Goal: Information Seeking & Learning: Learn about a topic

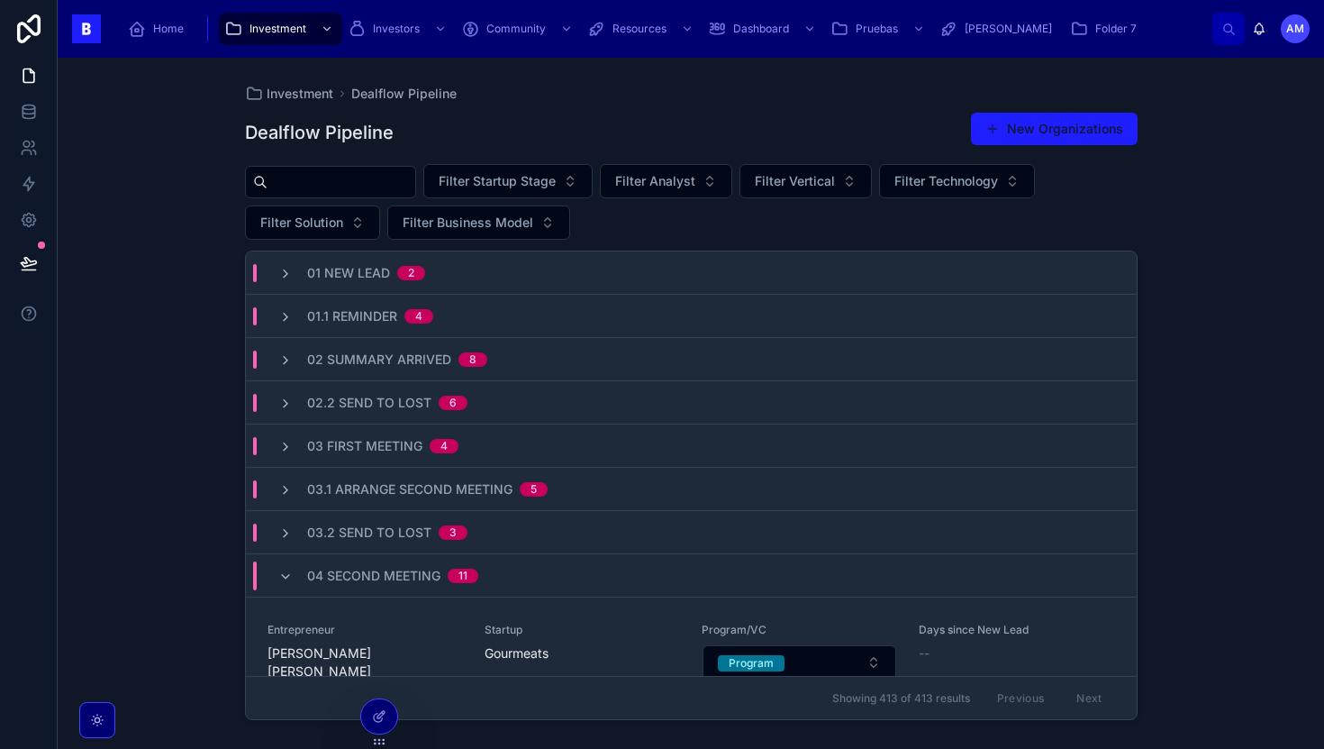
click at [177, 21] on div "Home" at bounding box center [159, 28] width 63 height 29
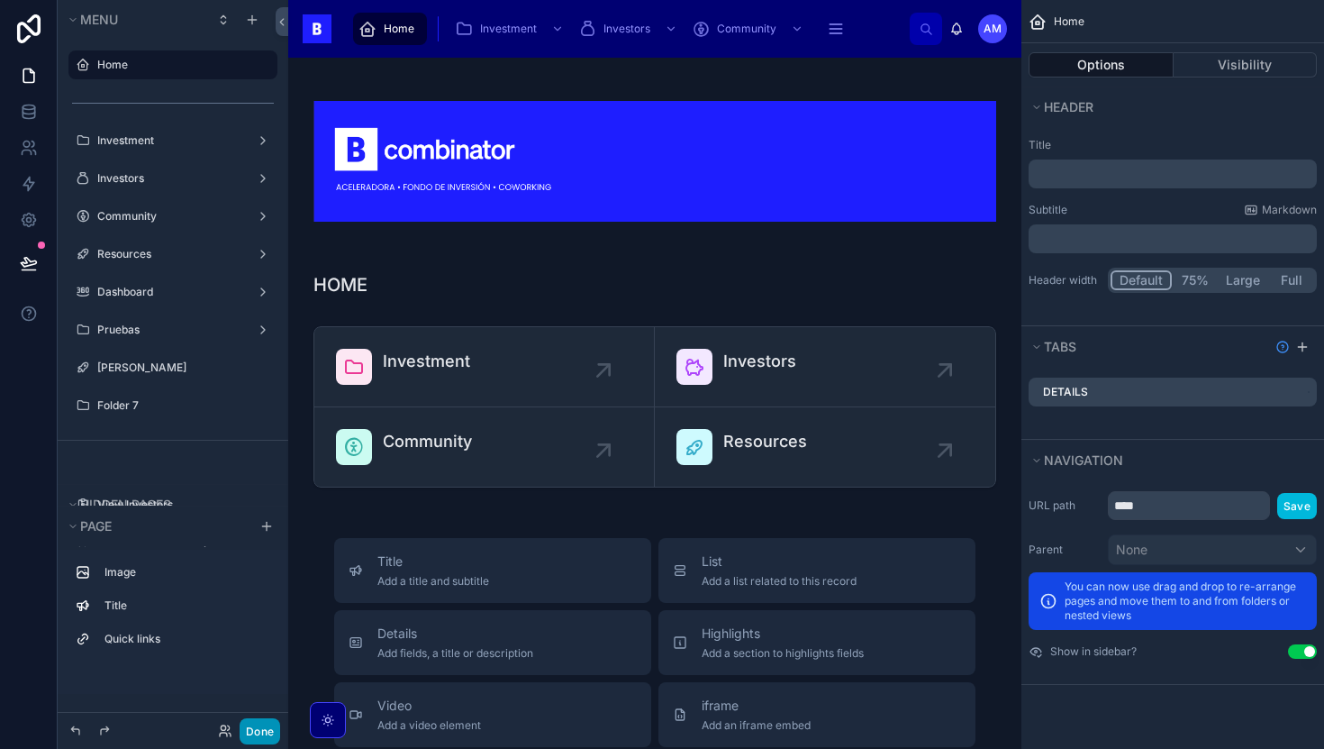
click at [255, 732] on button "Done" at bounding box center [260, 731] width 41 height 26
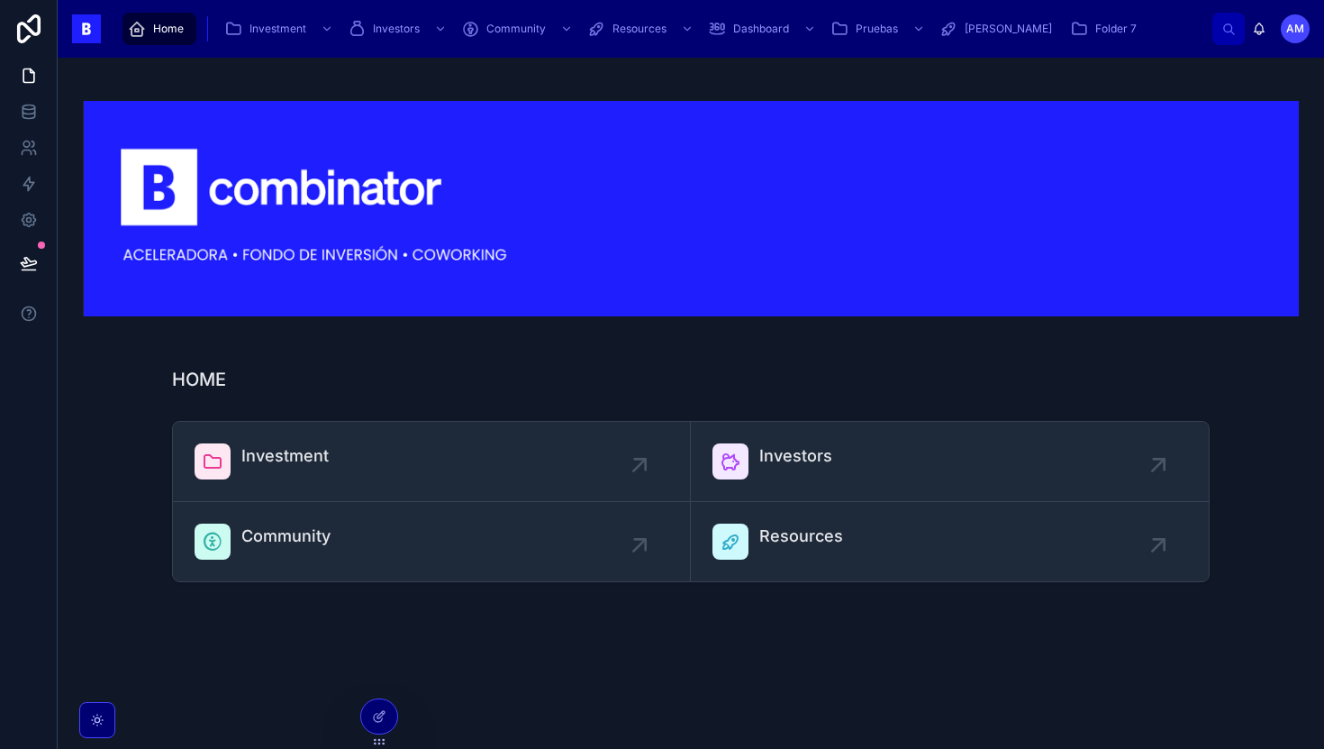
click at [348, 422] on link "Investment" at bounding box center [432, 462] width 518 height 80
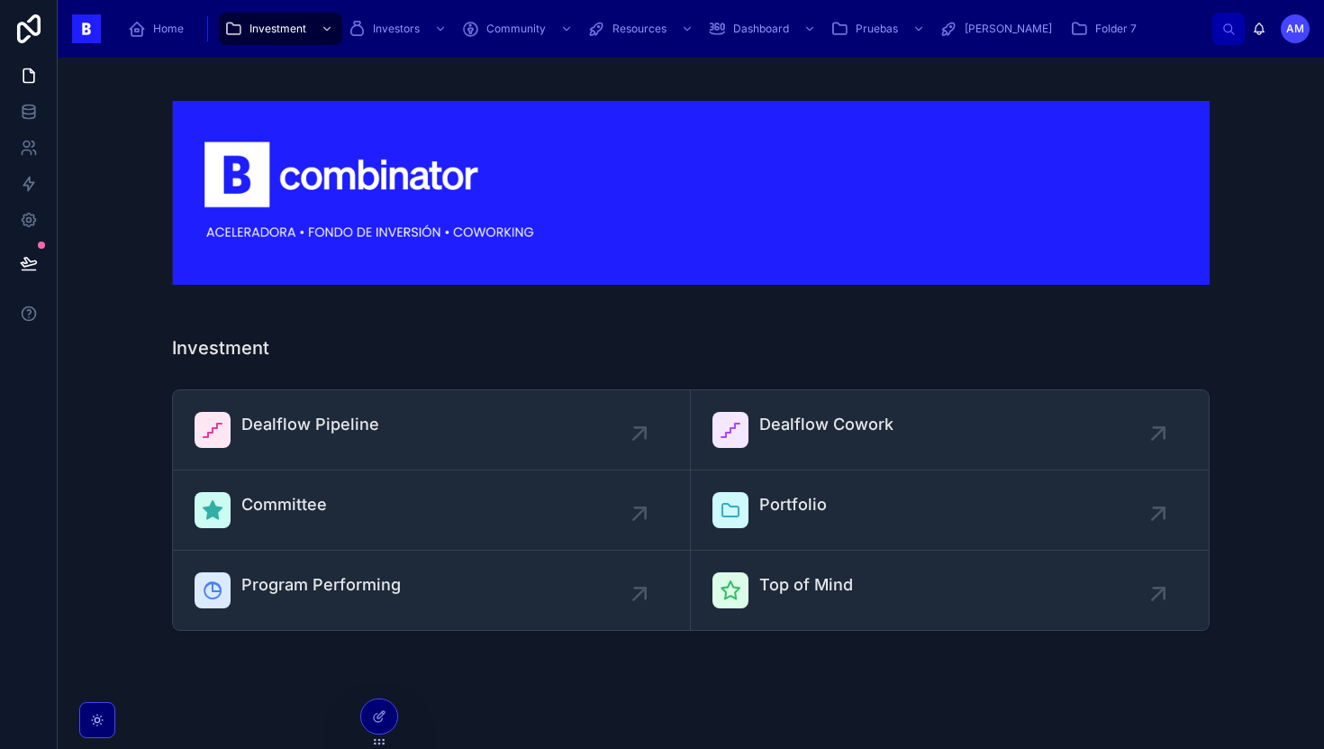
click at [314, 400] on link "Dealflow Pipeline" at bounding box center [432, 430] width 518 height 80
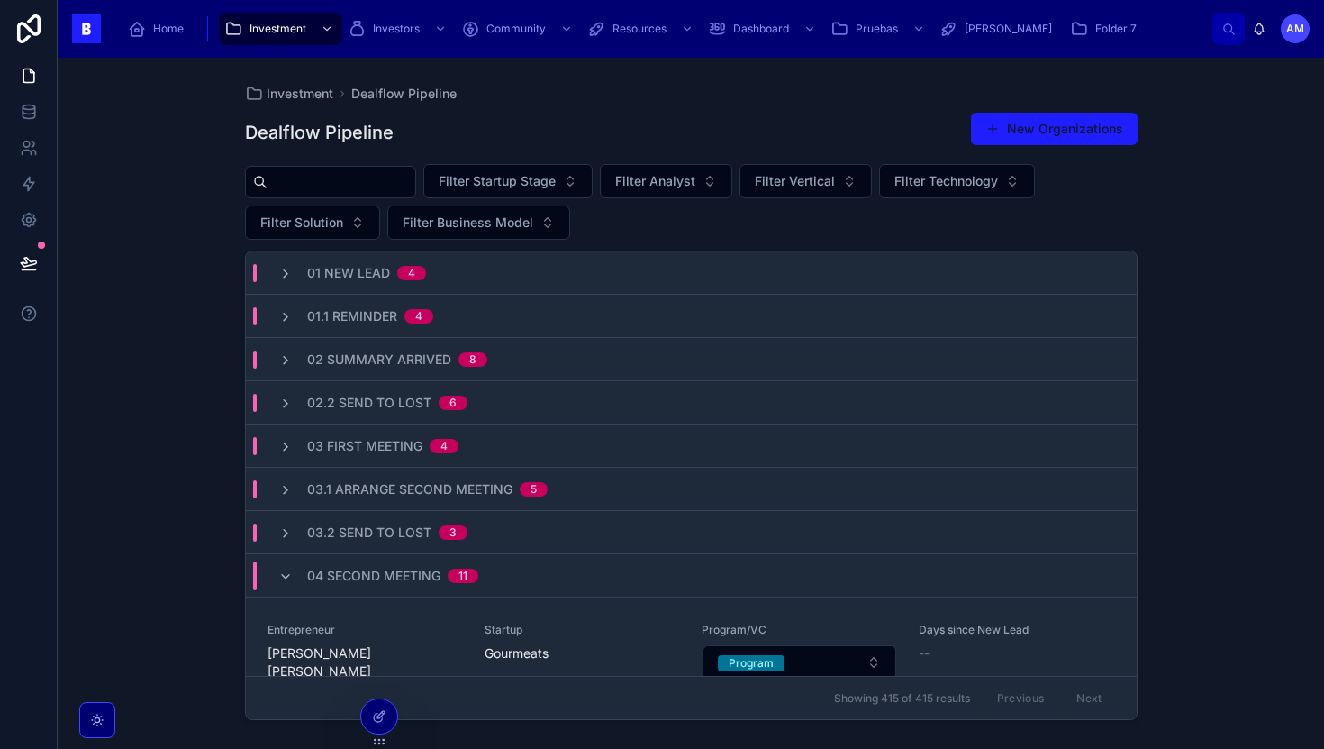
click at [348, 183] on input "text" at bounding box center [342, 181] width 148 height 25
click at [219, 213] on div "Investment Dealflow Pipeline Dealflow Pipeline New Organizations Filter Startup…" at bounding box center [691, 403] width 1267 height 691
click at [323, 169] on input "text" at bounding box center [342, 181] width 148 height 25
click at [319, 181] on input "text" at bounding box center [342, 181] width 148 height 25
click at [195, 208] on div "Investment Dealflow Pipeline Dealflow Pipeline New Organizations Filter Startup…" at bounding box center [691, 403] width 1267 height 691
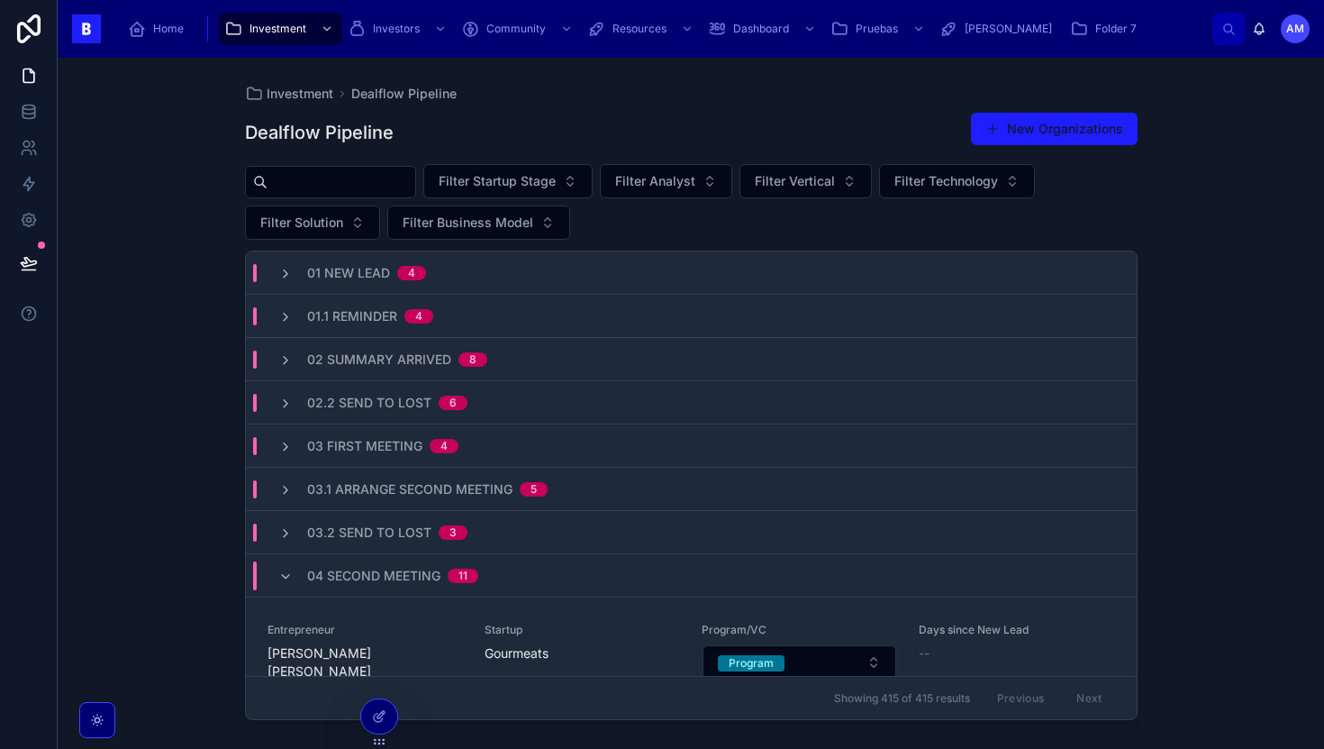
click at [323, 188] on input "text" at bounding box center [342, 181] width 148 height 25
click at [212, 227] on div "Investment Dealflow Pipeline Dealflow Pipeline New Organizations Filter Startup…" at bounding box center [691, 403] width 1267 height 691
click at [342, 179] on input "text" at bounding box center [342, 181] width 148 height 25
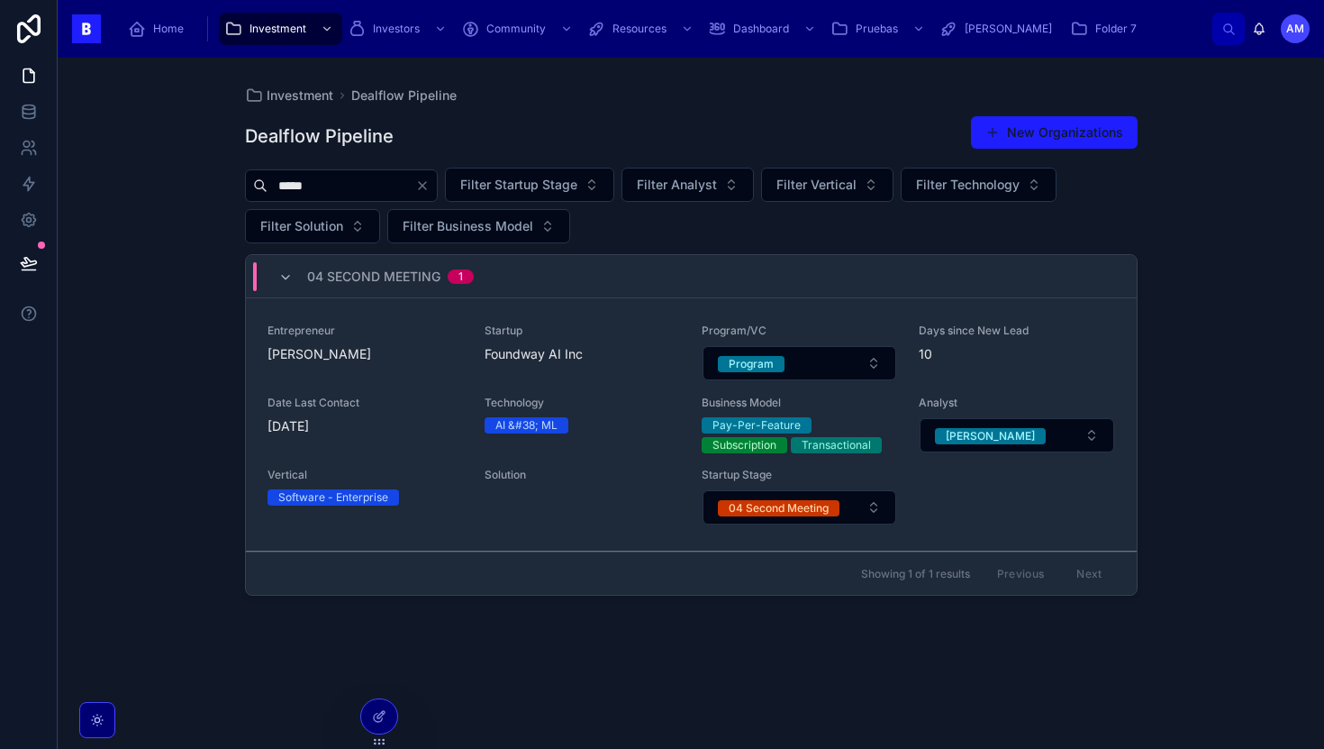
type input "*****"
click at [435, 354] on span "[PERSON_NAME]" at bounding box center [365, 354] width 195 height 18
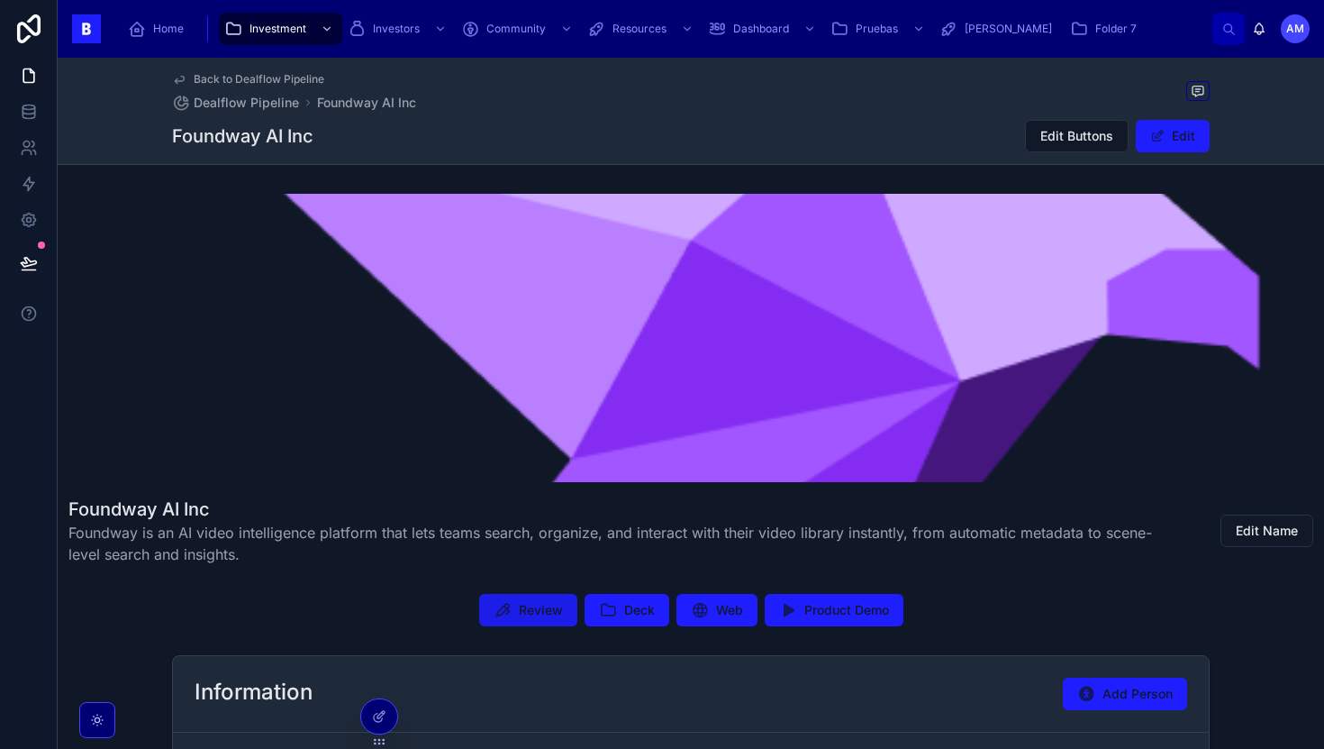
click at [548, 606] on span "Review" at bounding box center [541, 610] width 44 height 18
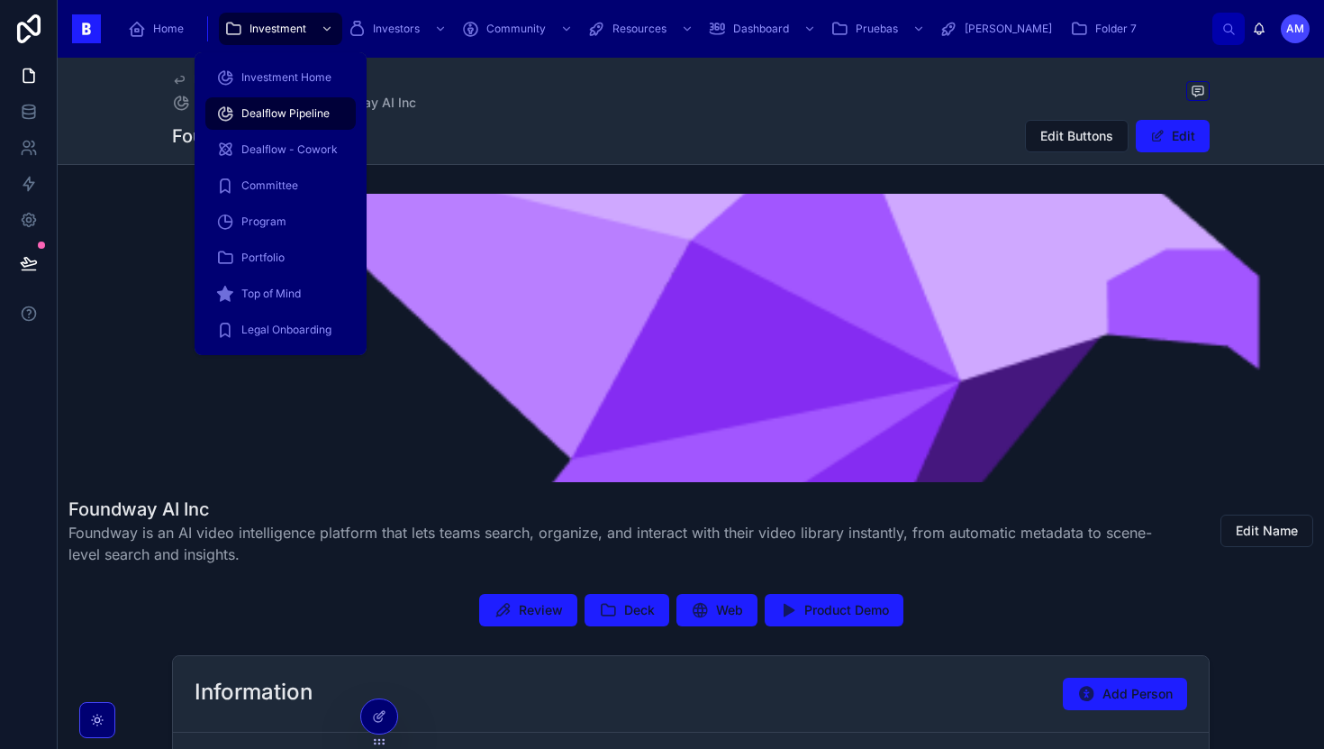
click at [252, 39] on div "Investment" at bounding box center [280, 28] width 113 height 29
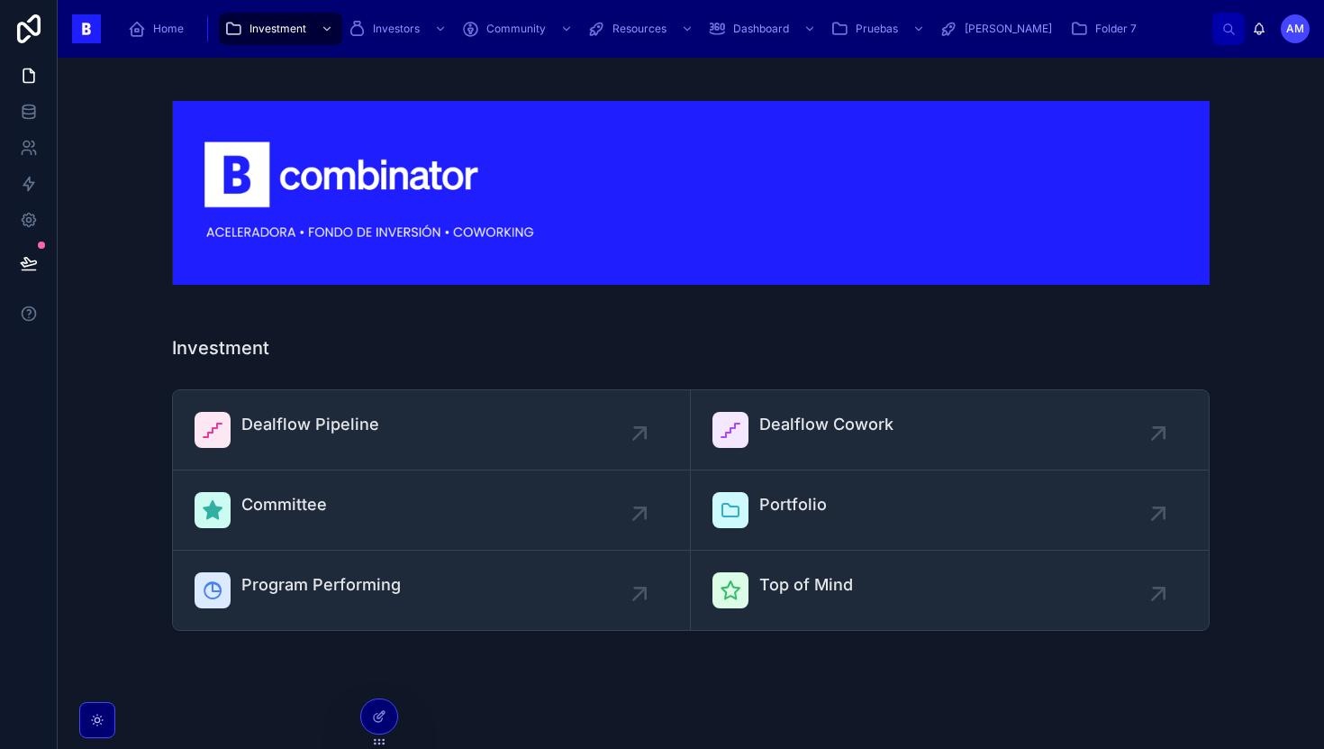
click at [371, 414] on span "Dealflow Pipeline" at bounding box center [310, 424] width 138 height 25
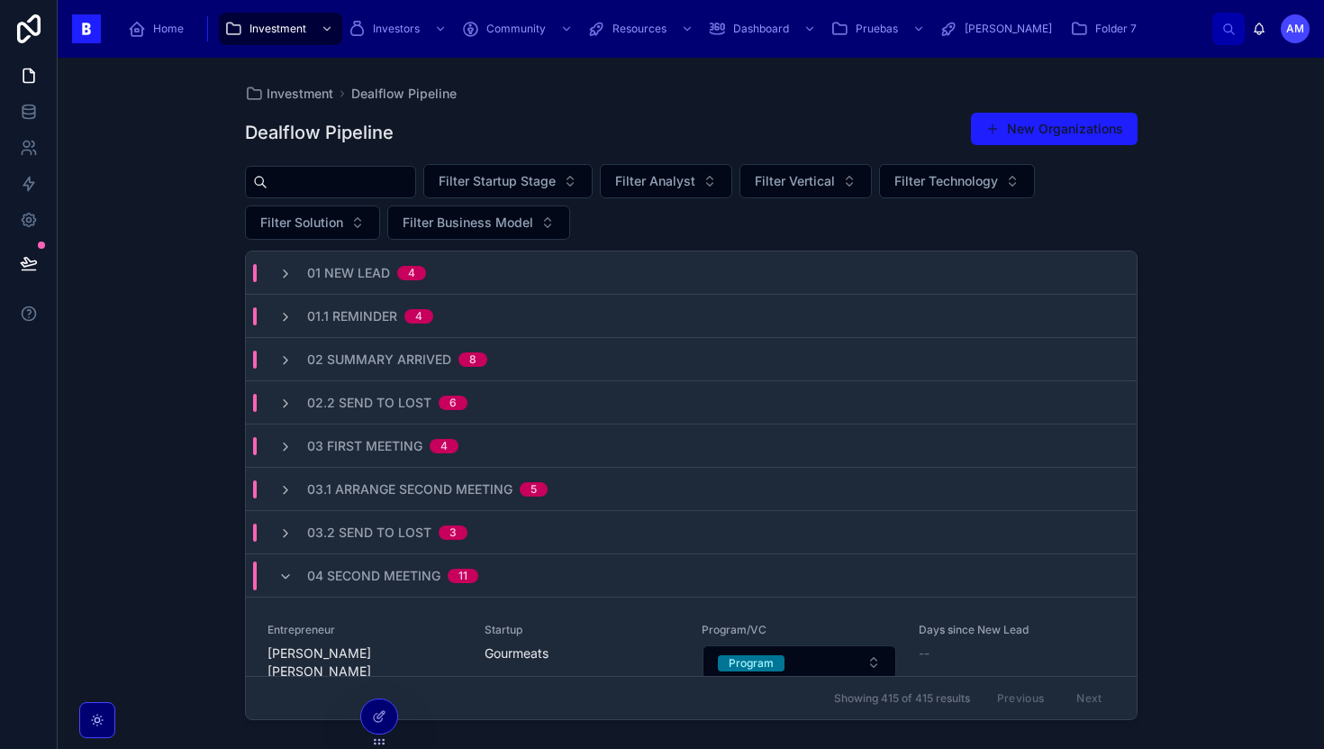
click at [374, 183] on input "text" at bounding box center [342, 181] width 148 height 25
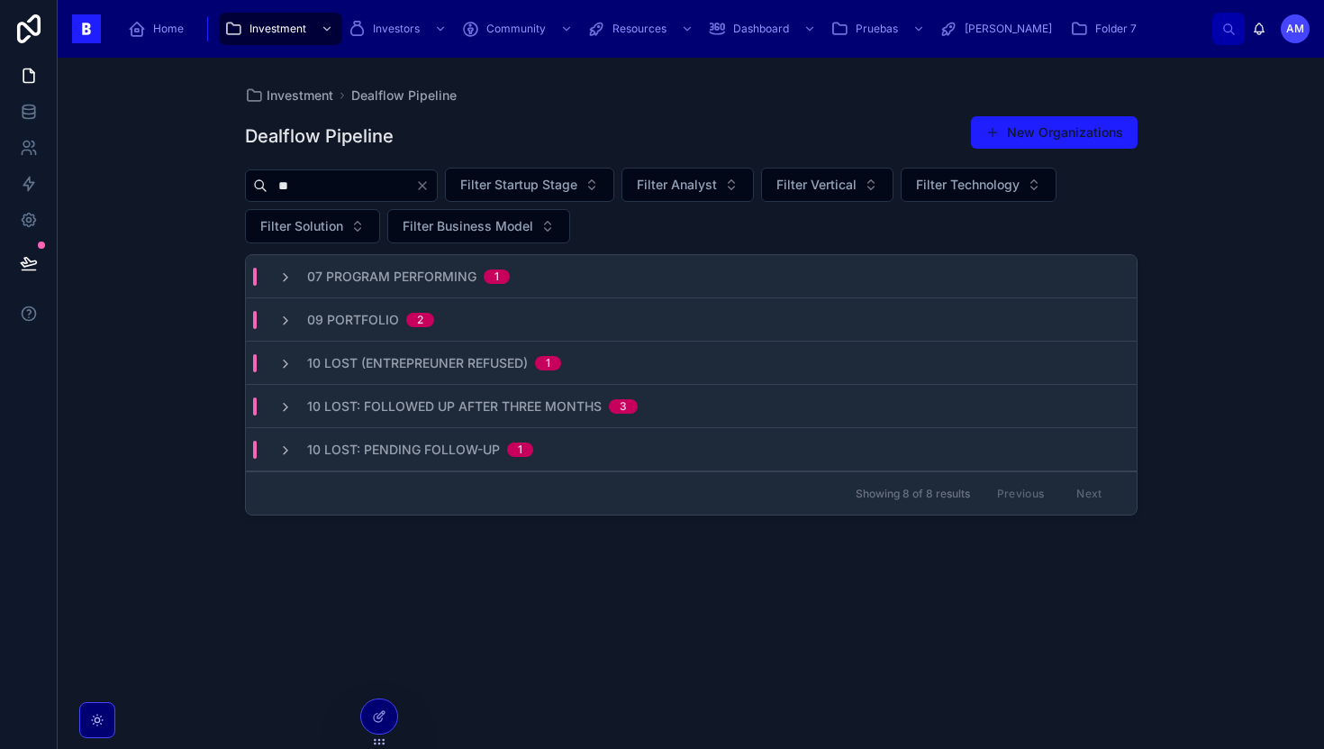
click at [392, 180] on input "**" at bounding box center [342, 185] width 148 height 25
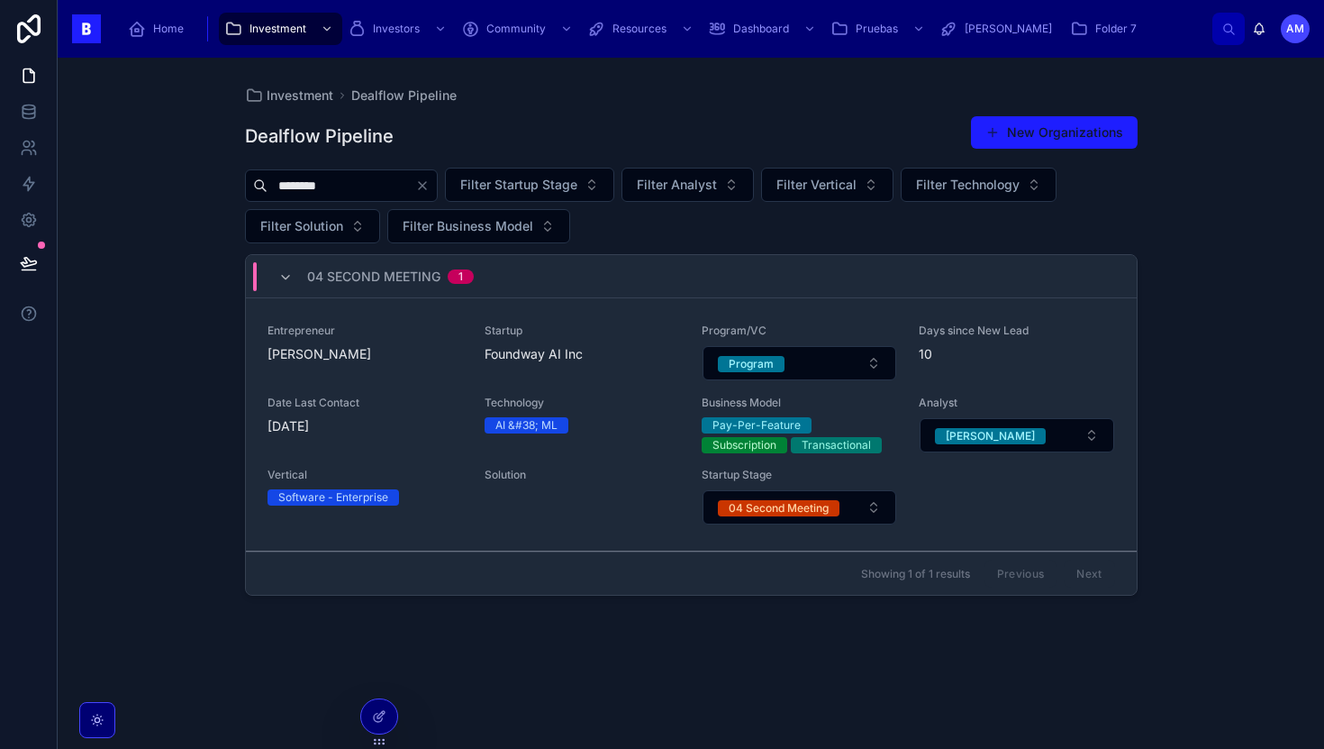
type input "********"
click at [401, 373] on div "Entrepreneur [PERSON_NAME]" at bounding box center [365, 352] width 195 height 58
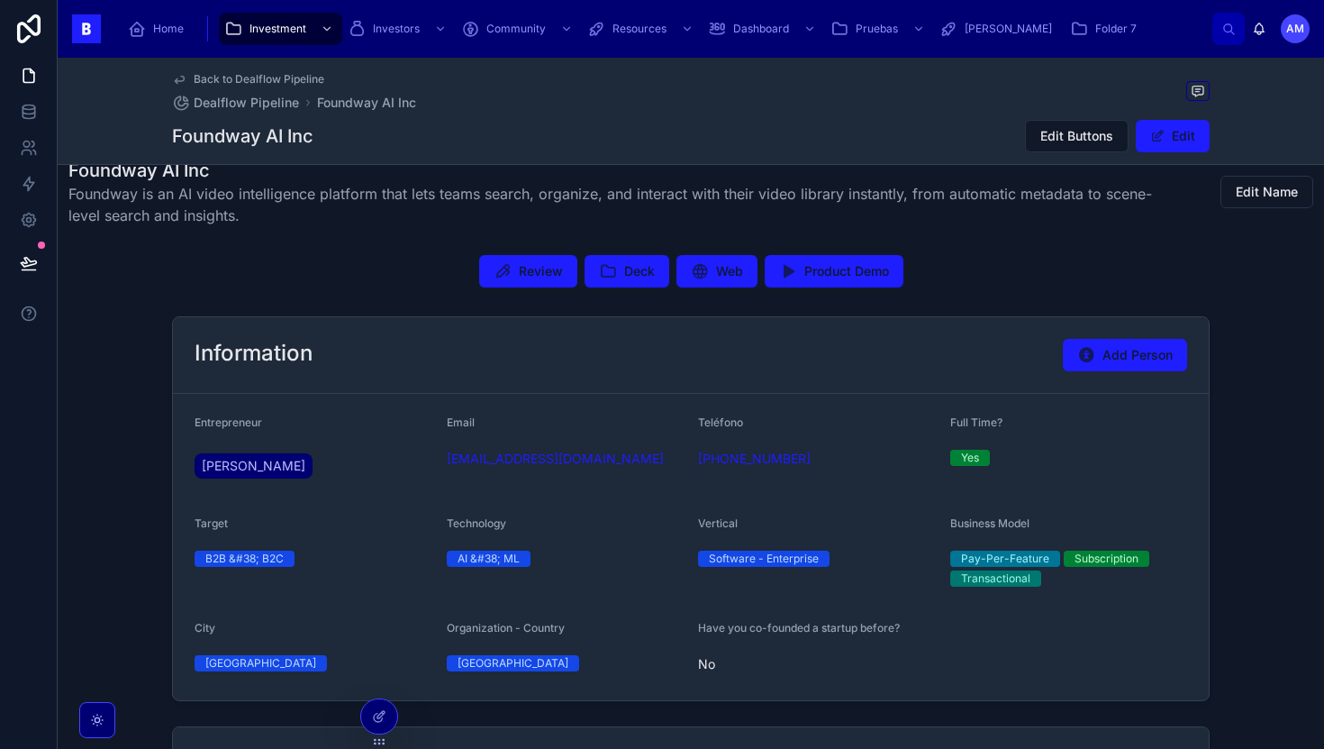
scroll to position [344, 0]
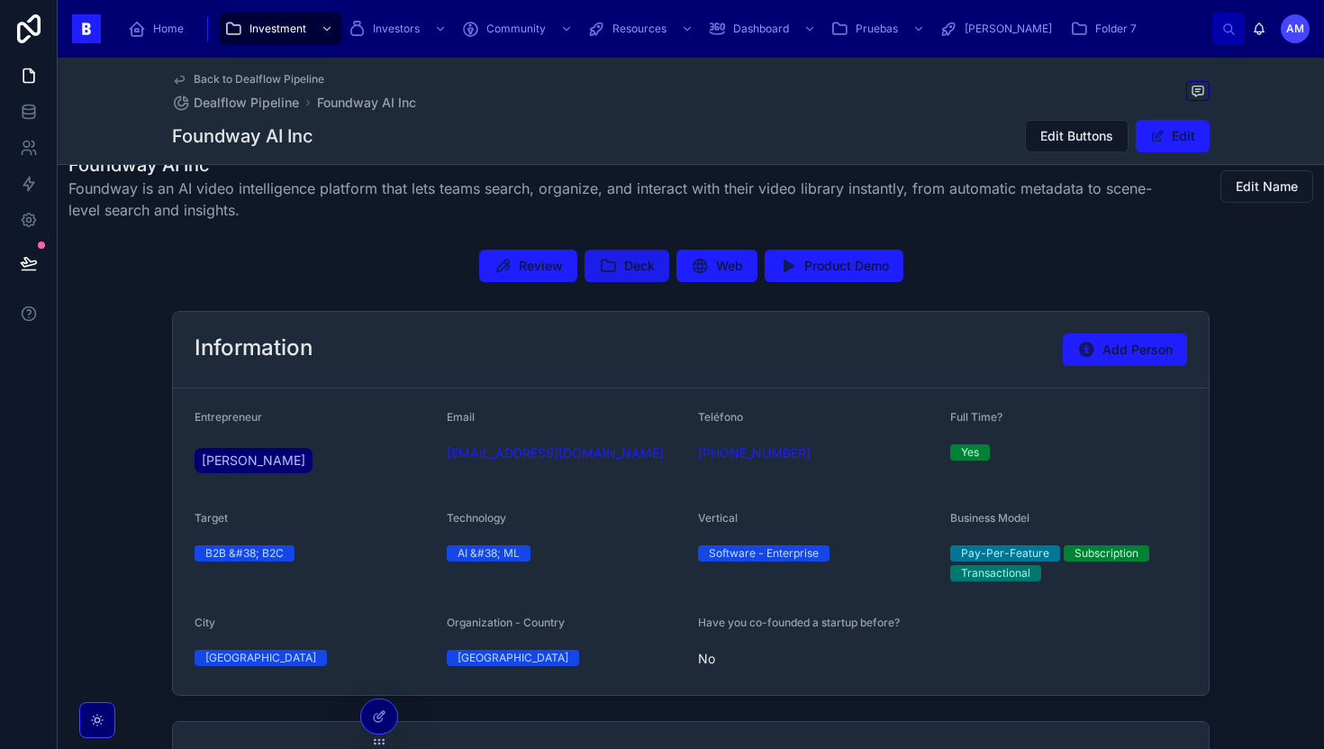
click at [627, 250] on button "Deck" at bounding box center [627, 266] width 85 height 32
click at [531, 274] on span "Review" at bounding box center [541, 266] width 44 height 18
click at [804, 258] on span "Product Demo" at bounding box center [846, 266] width 85 height 18
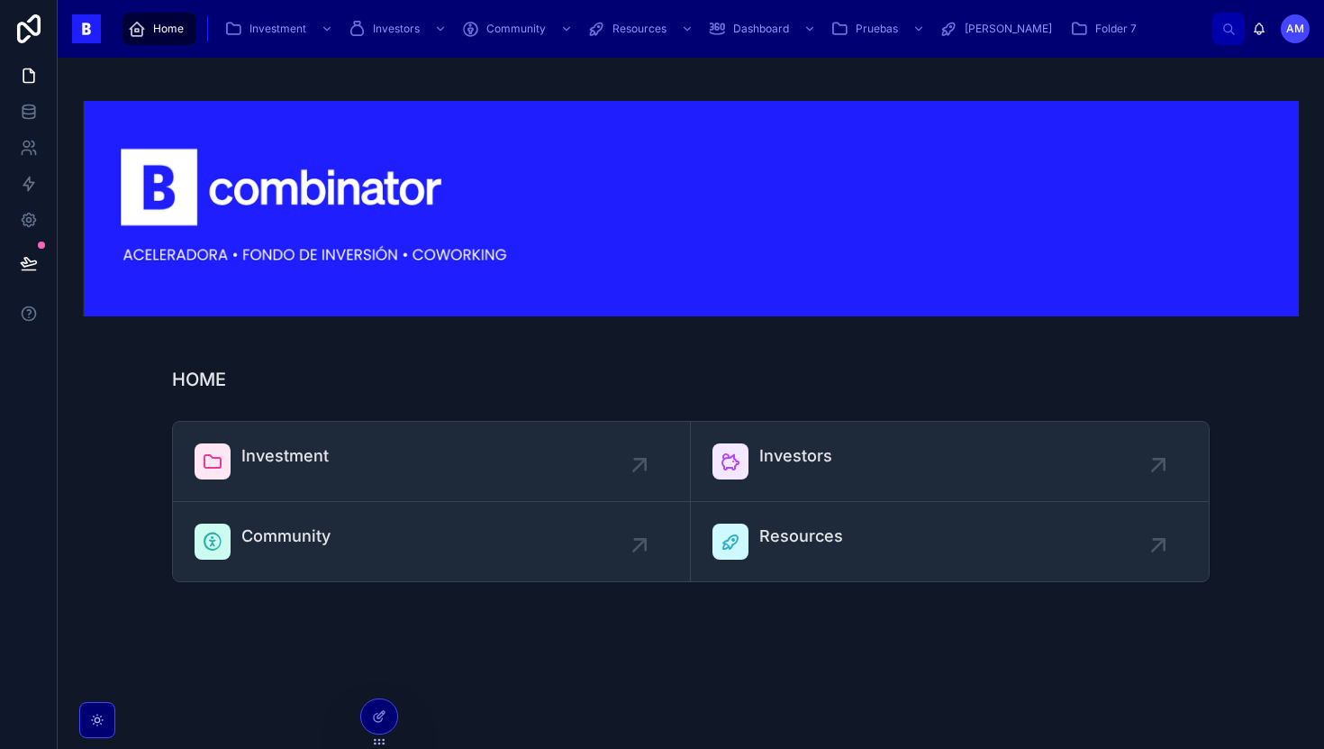
click at [415, 419] on div "Investment Investors Community Resources" at bounding box center [691, 502] width 1238 height 176
click at [405, 440] on link "Investment" at bounding box center [432, 462] width 518 height 80
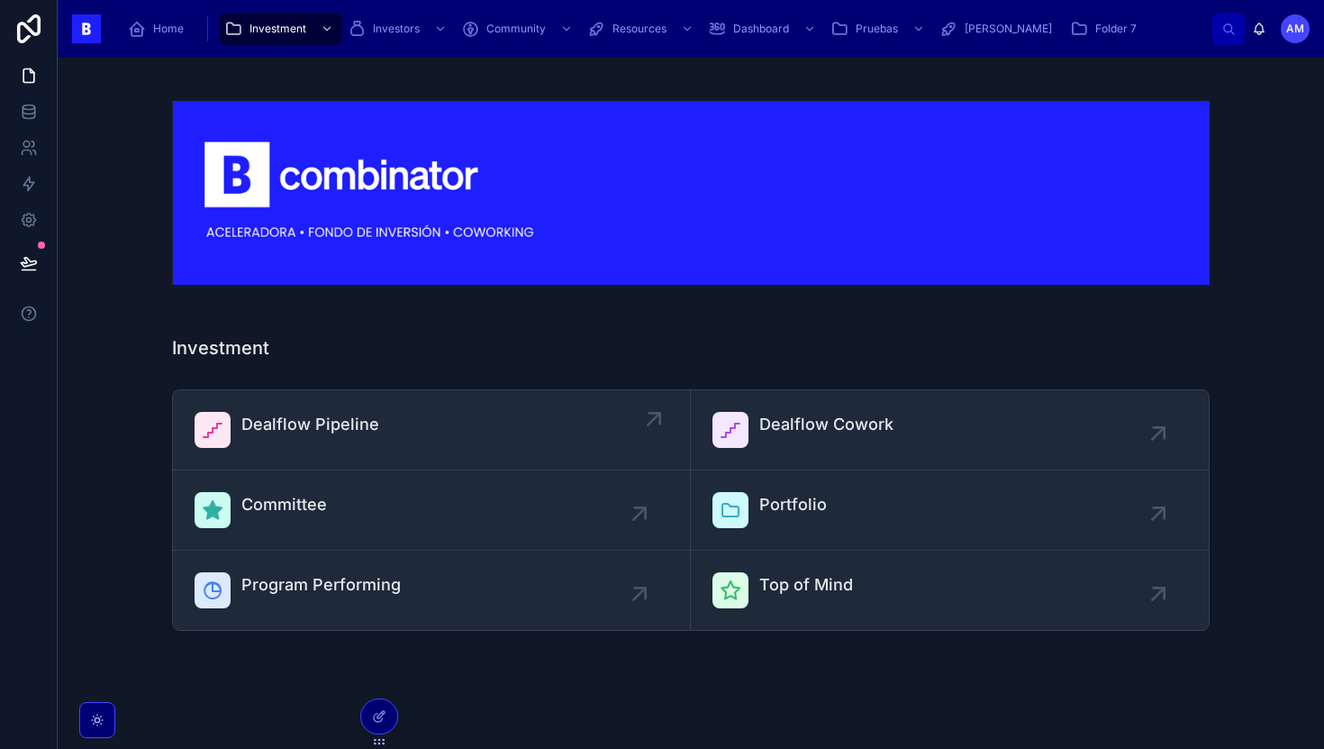
click at [366, 405] on link "Dealflow Pipeline" at bounding box center [432, 430] width 518 height 80
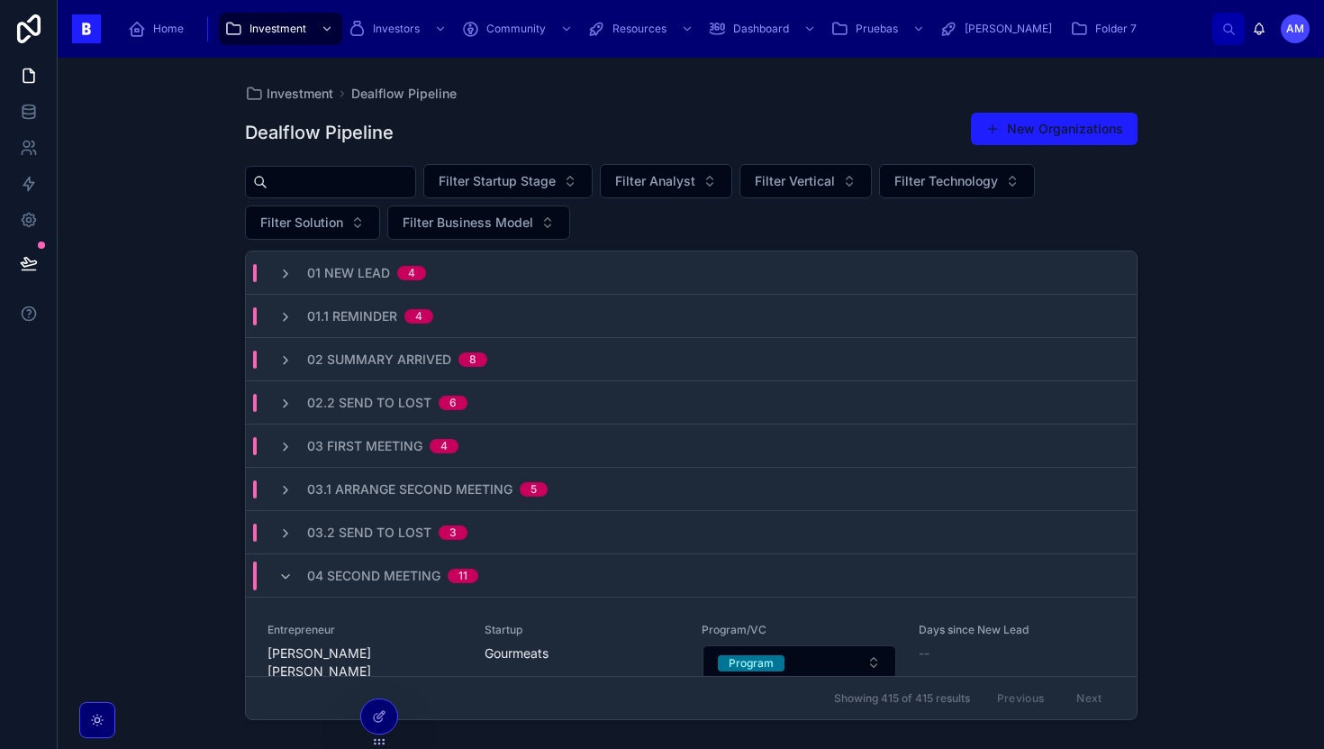
click at [391, 187] on input "text" at bounding box center [342, 181] width 148 height 25
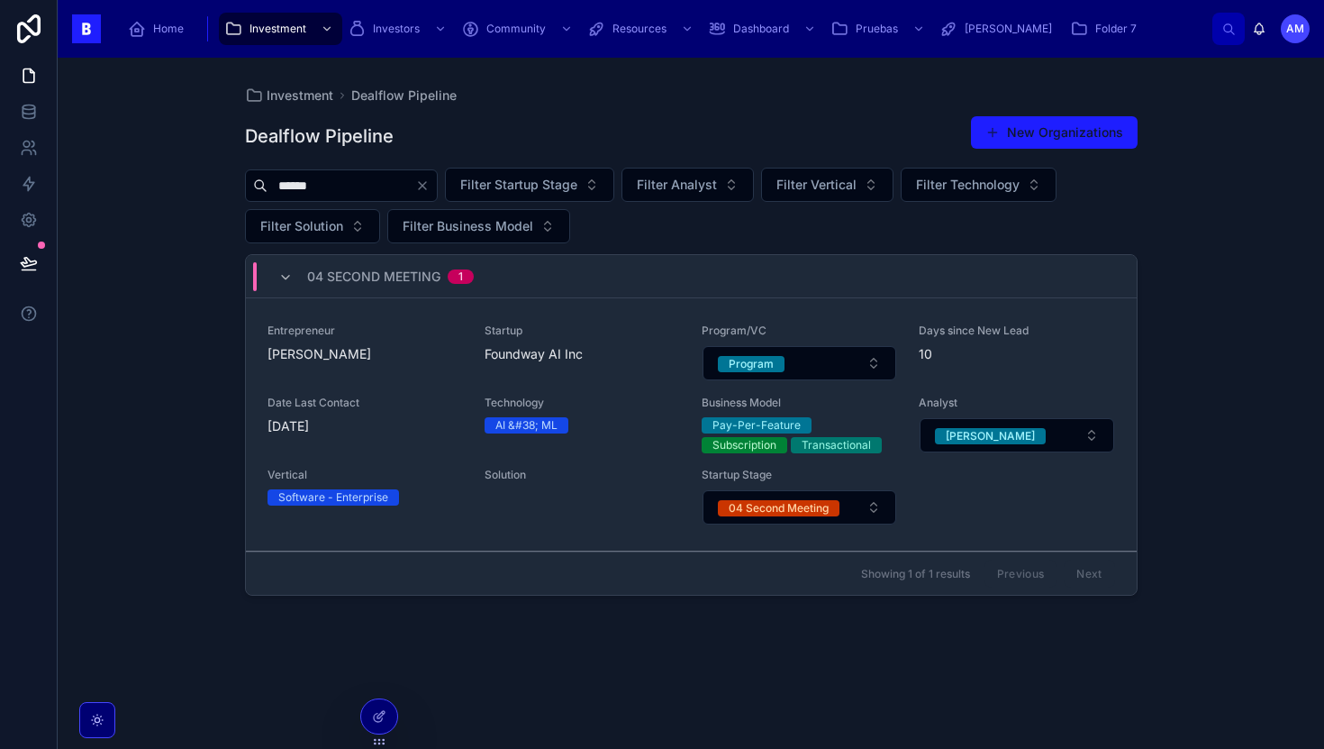
type input "******"
click at [440, 345] on span "[PERSON_NAME]" at bounding box center [365, 354] width 195 height 18
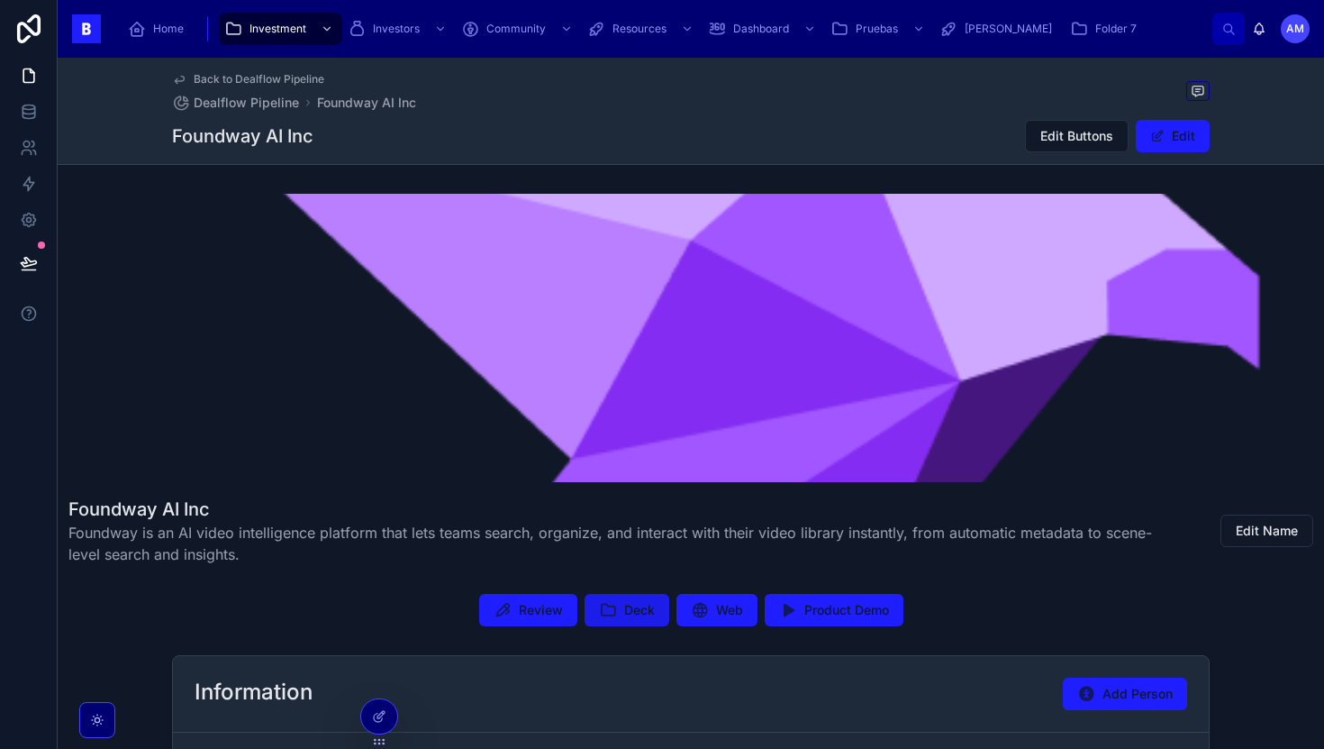
click at [607, 614] on icon at bounding box center [608, 610] width 18 height 18
